Goal: Go to known website: Access a specific website the user already knows

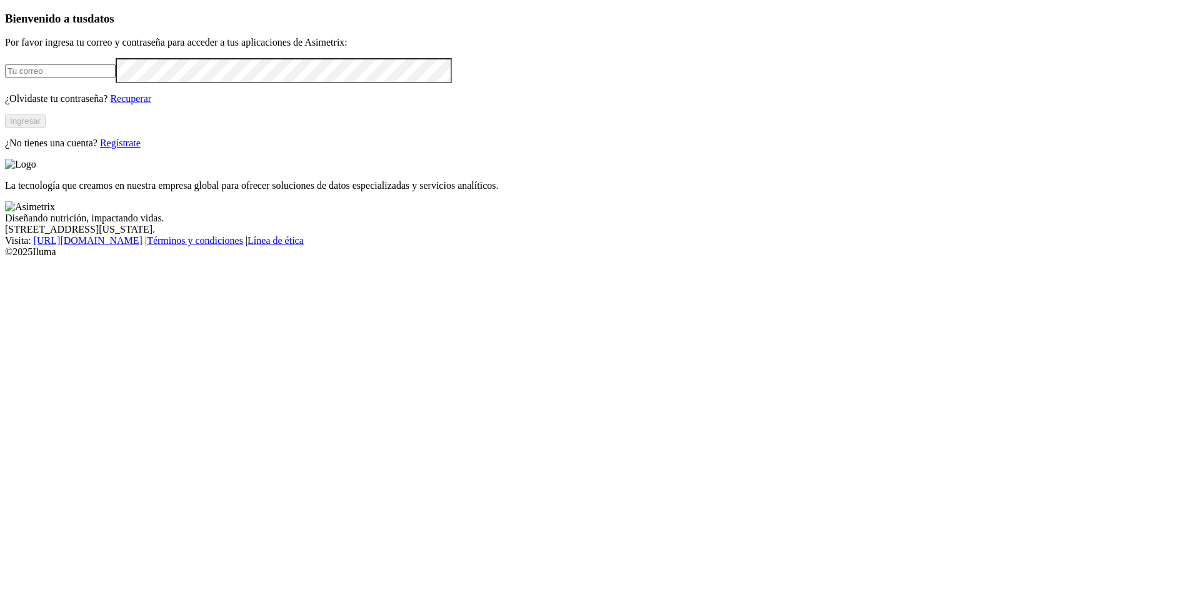
click at [89, 78] on input "email" at bounding box center [60, 70] width 111 height 13
type input "[EMAIL_ADDRESS][PERSON_NAME][DOMAIN_NAME]"
click input "submit" at bounding box center [0, 0] width 0 height 0
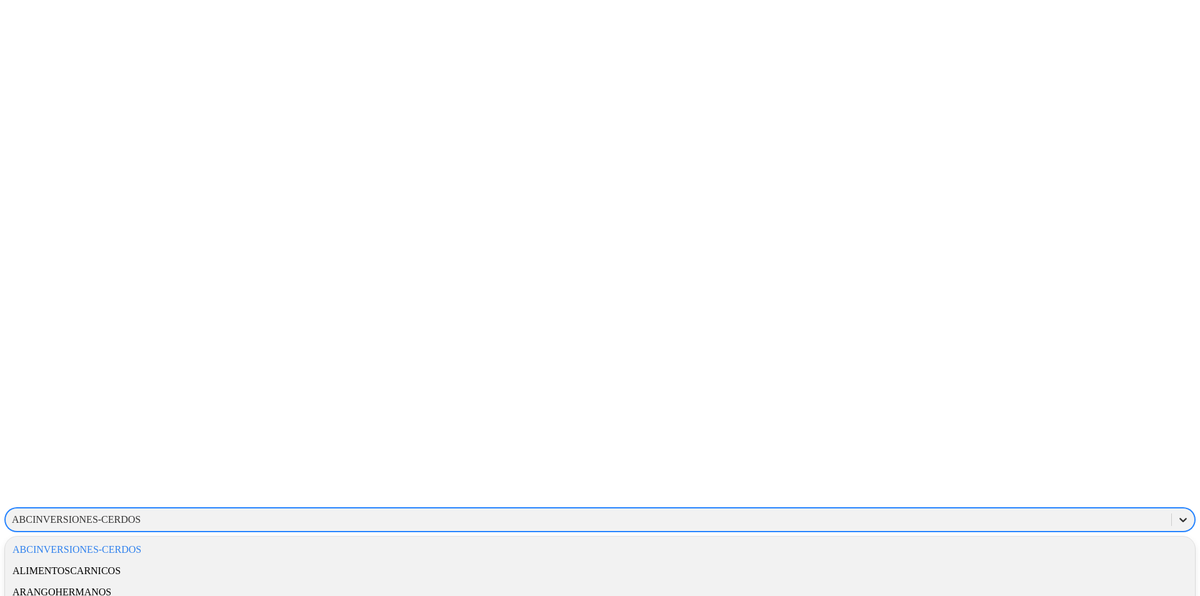
click at [1180, 518] on icon at bounding box center [1184, 520] width 8 height 4
click at [996, 560] on div "ALIMENTOSCARNICOS" at bounding box center [600, 570] width 1190 height 21
